Goal: Transaction & Acquisition: Purchase product/service

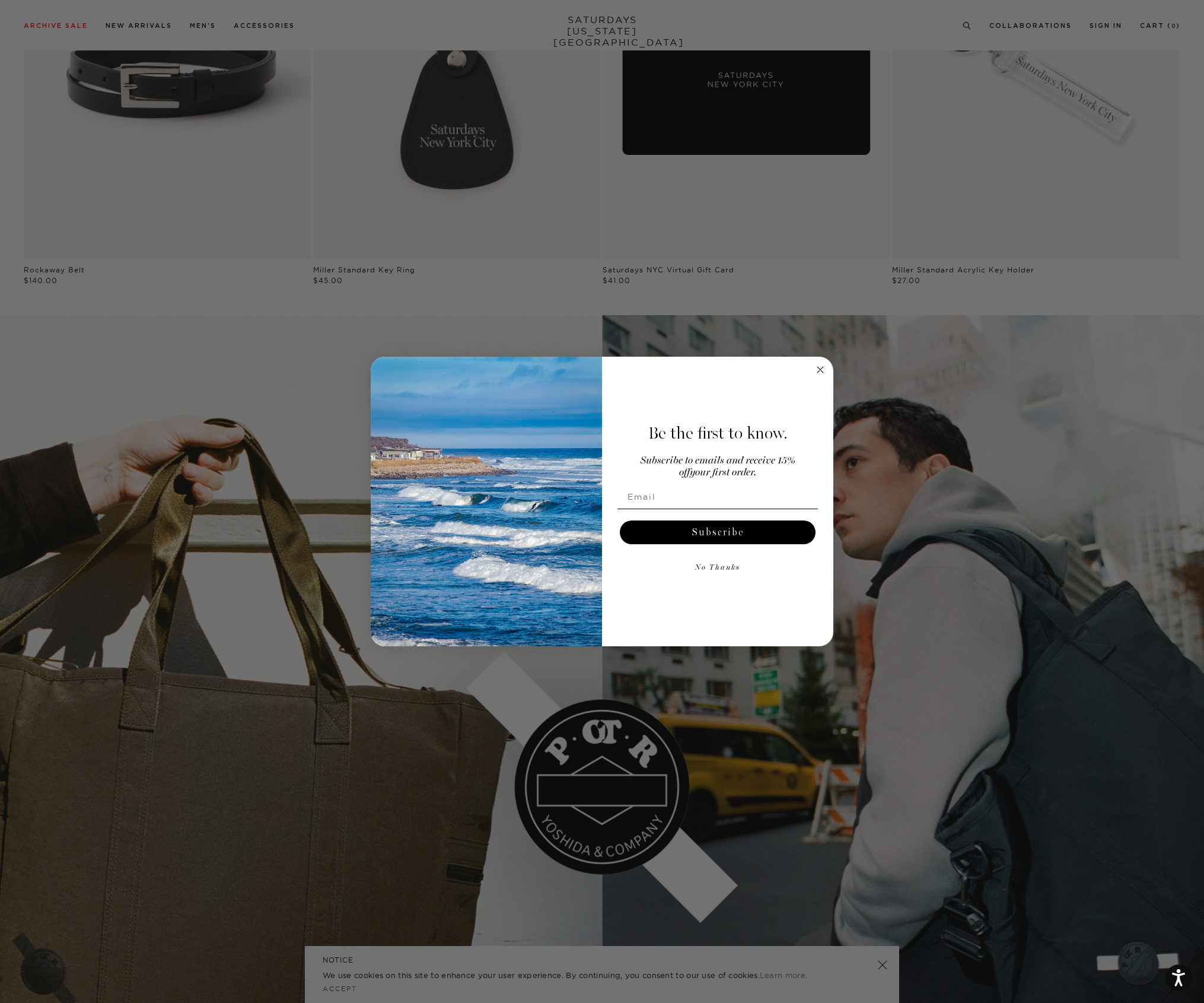
scroll to position [2501, 0]
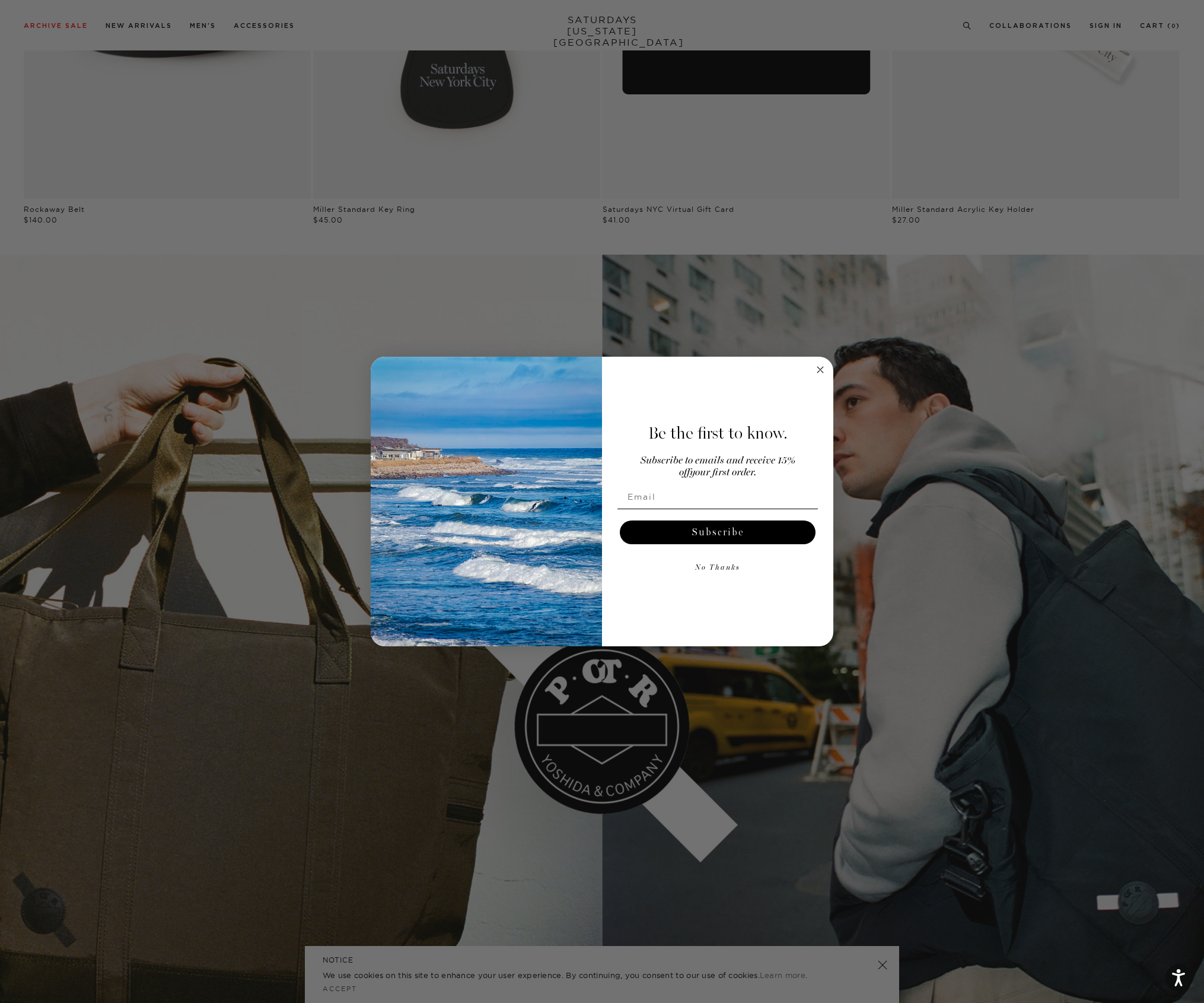
click at [815, 366] on circle "Close dialog" at bounding box center [821, 370] width 13 height 13
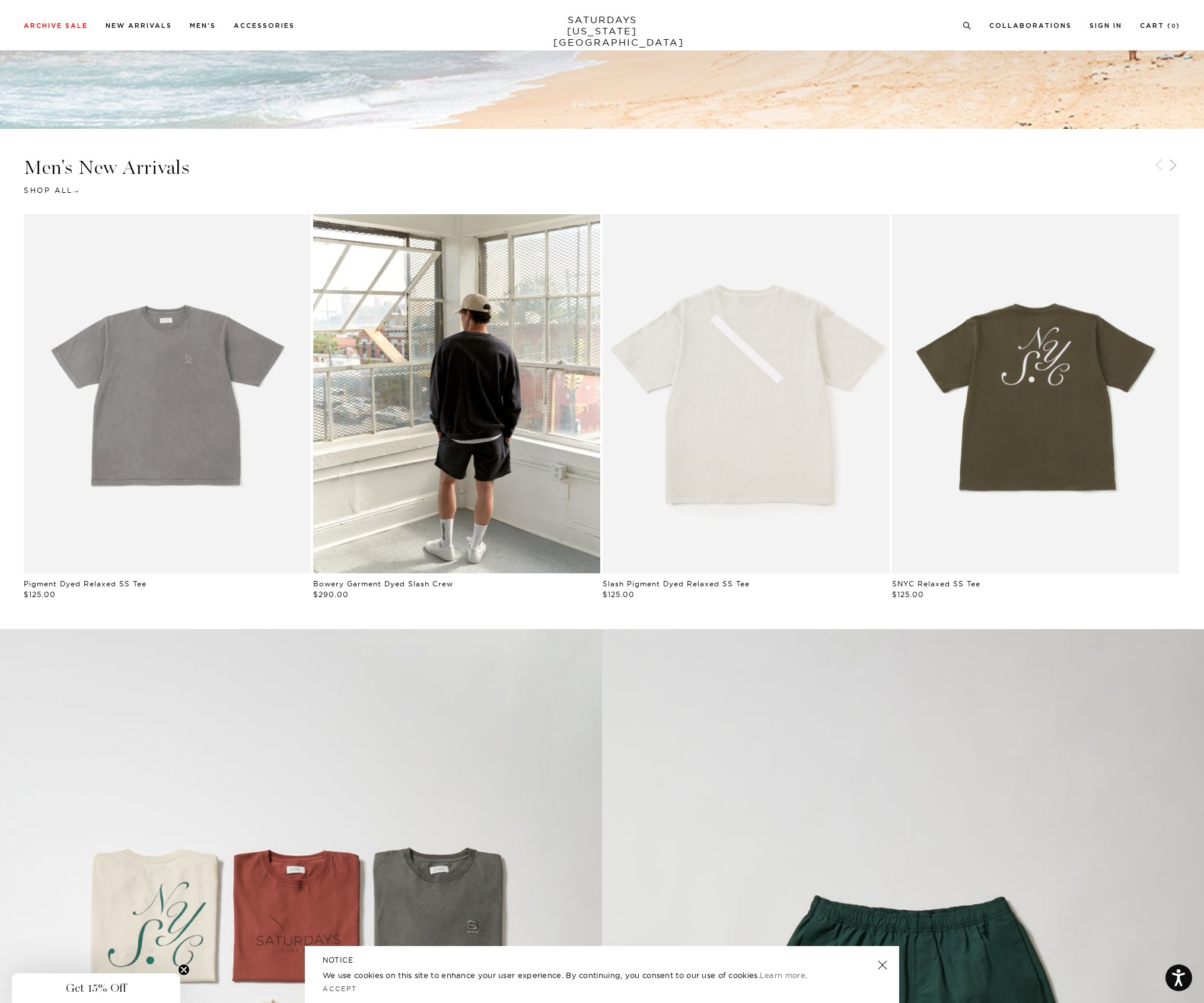
scroll to position [598, 0]
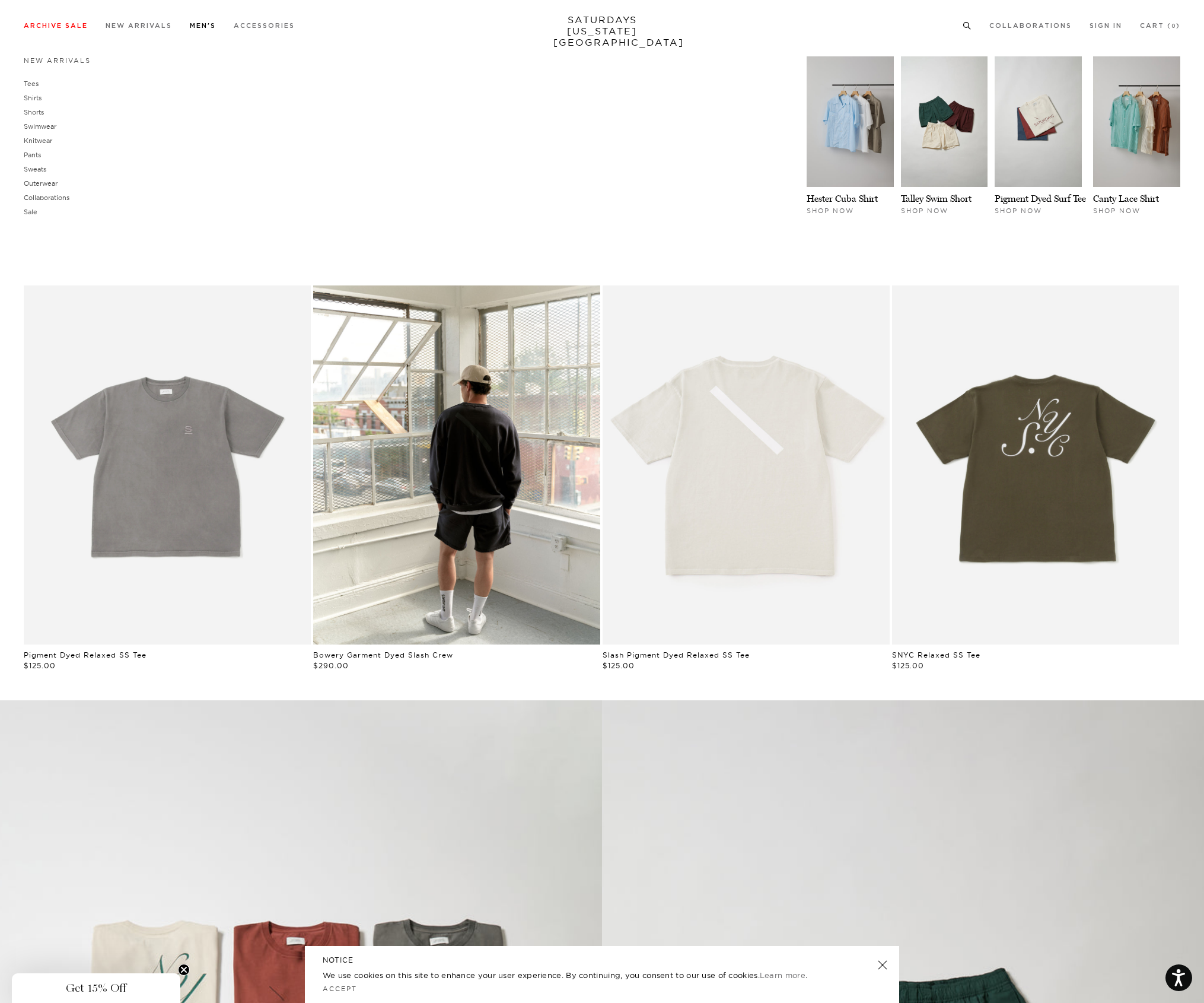
click at [206, 28] on link "Men's" at bounding box center [203, 25] width 26 height 7
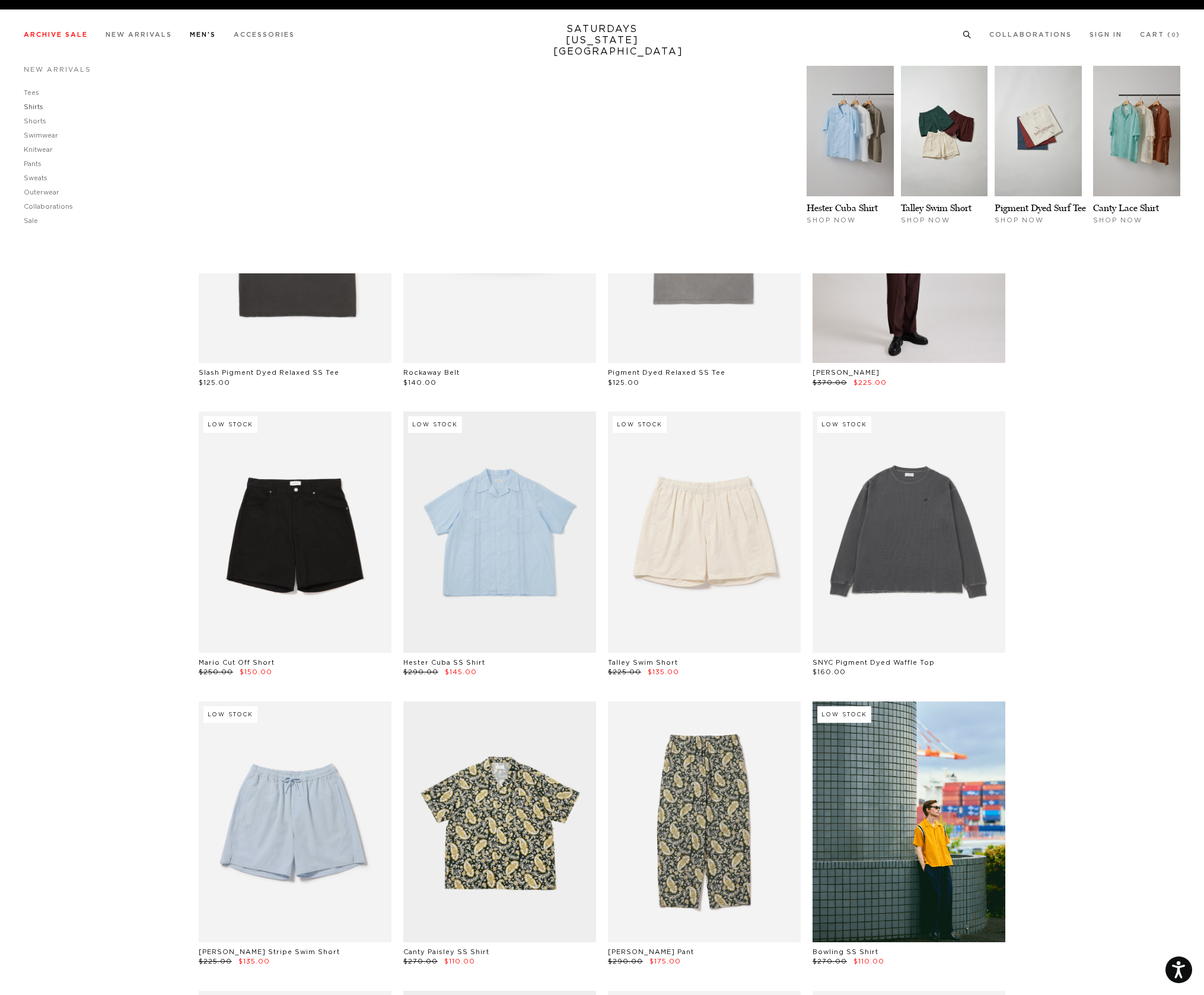
click at [30, 106] on link "Shirts" at bounding box center [34, 107] width 19 height 7
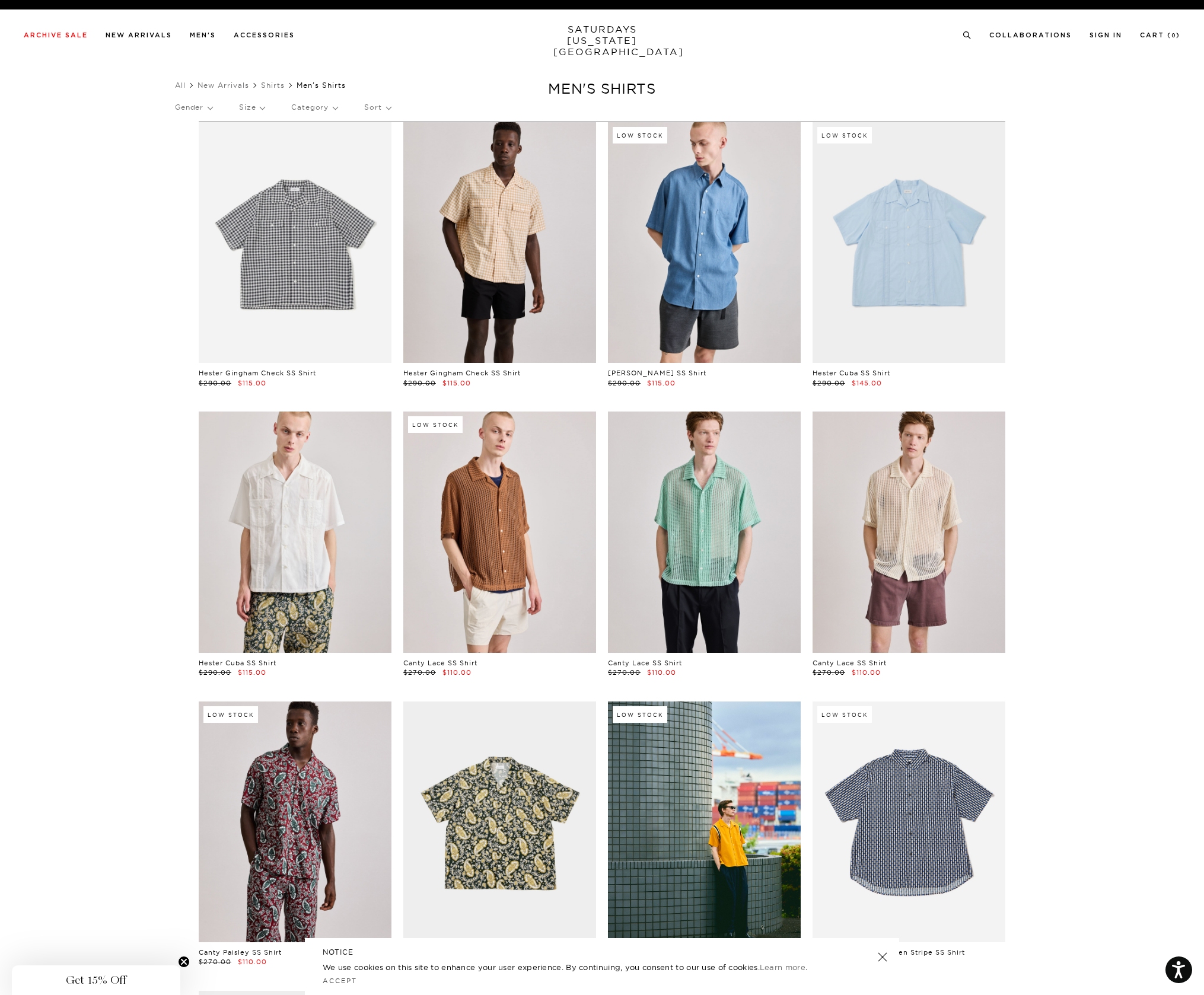
click at [290, 267] on link at bounding box center [294, 243] width 192 height 241
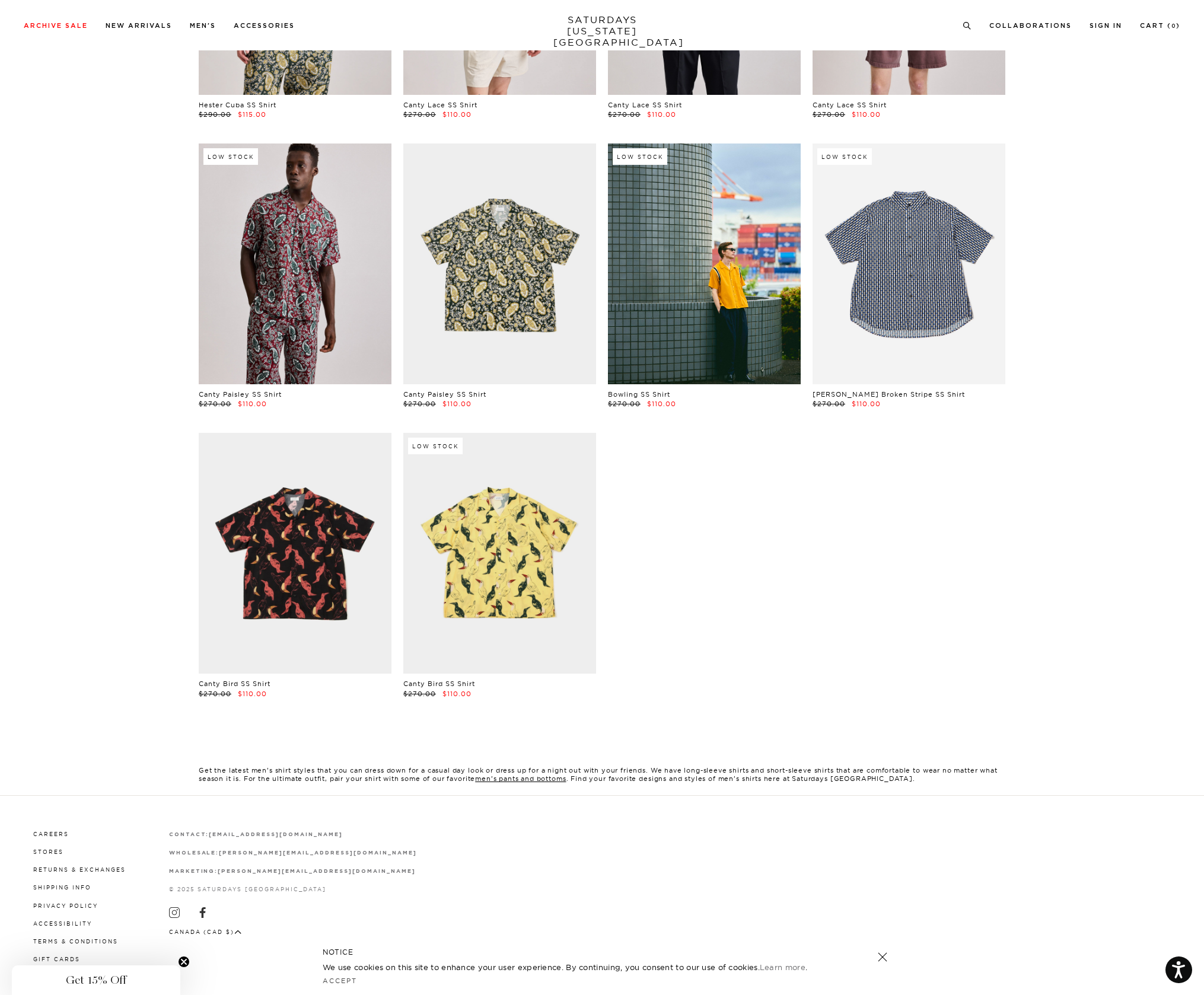
scroll to position [561, 0]
